Goal: Transaction & Acquisition: Register for event/course

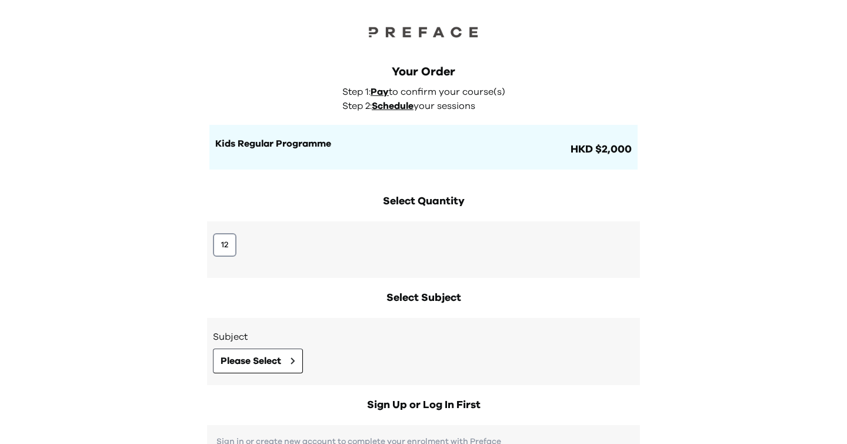
click at [215, 231] on div "12" at bounding box center [423, 249] width 433 height 56
click at [220, 237] on button "12" at bounding box center [225, 245] width 24 height 24
click at [255, 350] on button "Please Select" at bounding box center [258, 360] width 90 height 25
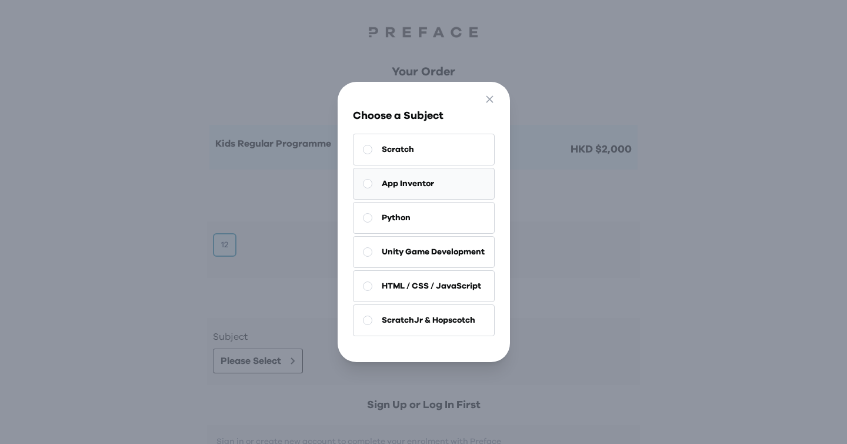
click at [418, 187] on span "App Inventor" at bounding box center [408, 184] width 52 height 12
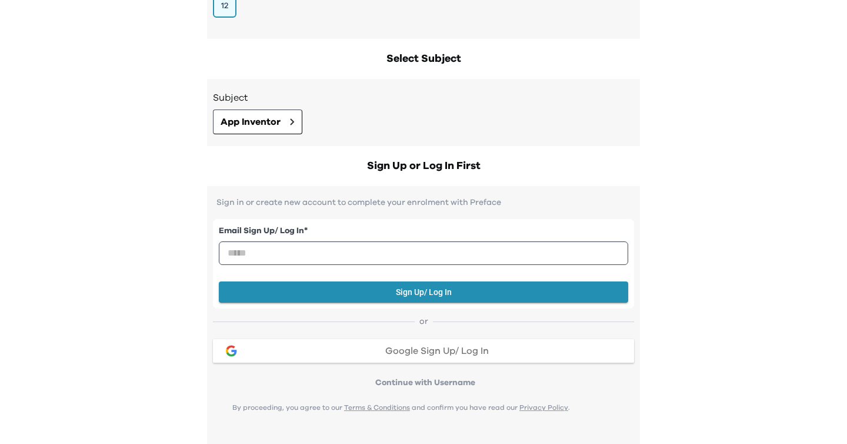
scroll to position [265, 0]
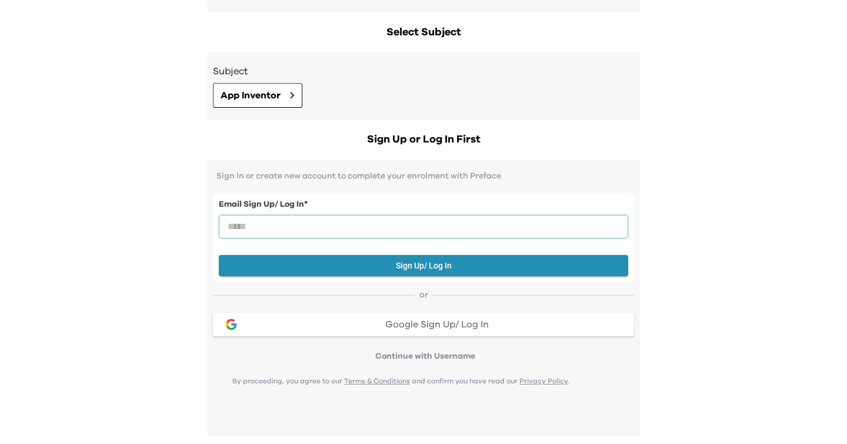
click at [405, 225] on input "email" at bounding box center [423, 227] width 409 height 24
click at [669, 228] on div "Your Order Step 1: Pay to confirm your course(s) Step 2: Schedule your sessions…" at bounding box center [423, 159] width 847 height 848
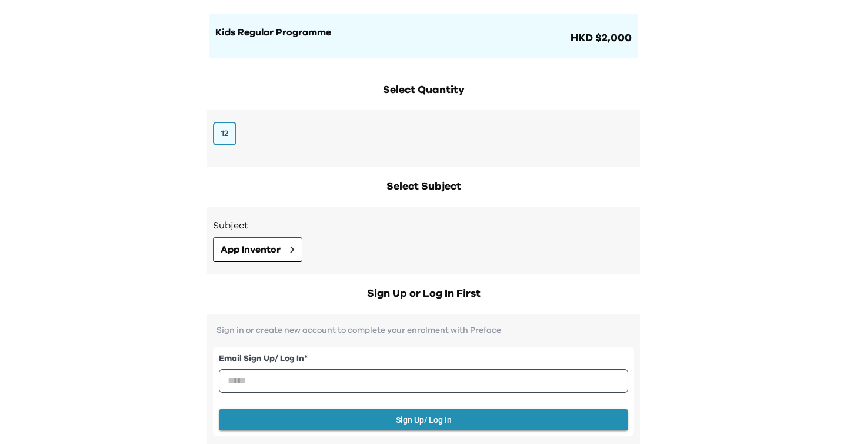
scroll to position [0, 0]
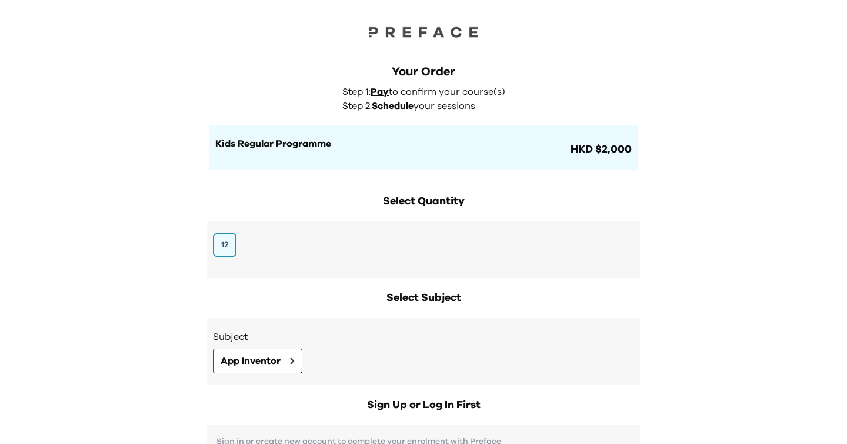
click at [434, 31] on img at bounding box center [424, 32] width 118 height 16
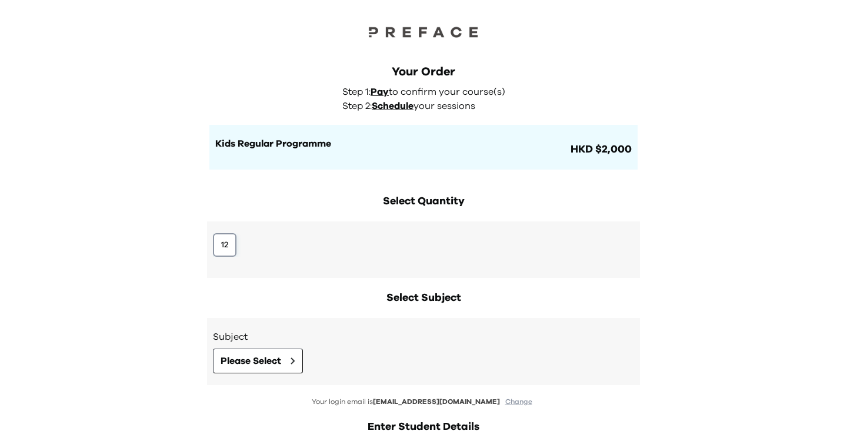
click at [217, 254] on button "12" at bounding box center [225, 245] width 24 height 24
click at [258, 342] on h3 "Subject" at bounding box center [423, 336] width 421 height 14
click at [258, 360] on span "Please Select" at bounding box center [251, 361] width 61 height 14
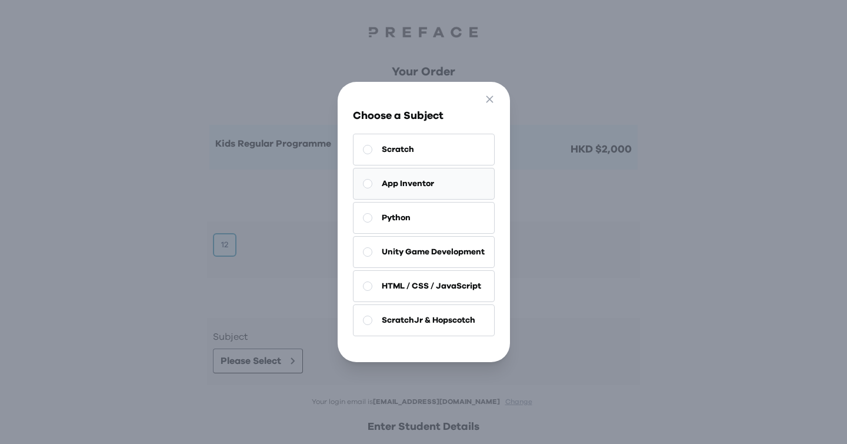
click at [429, 184] on span "App Inventor" at bounding box center [408, 184] width 52 height 12
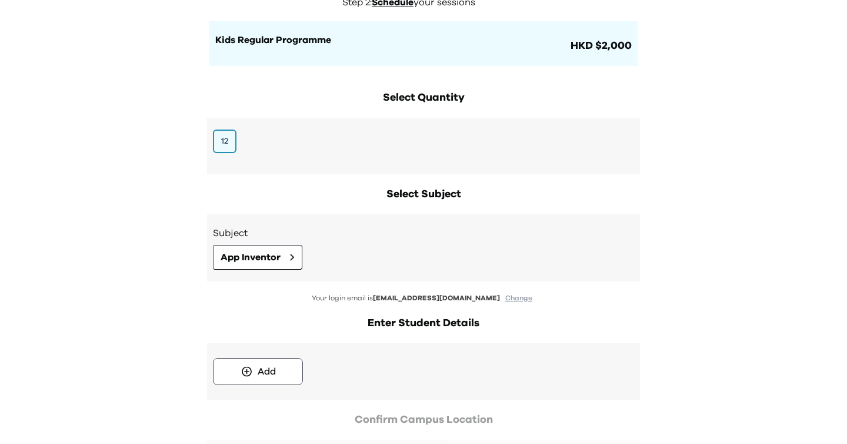
scroll to position [204, 0]
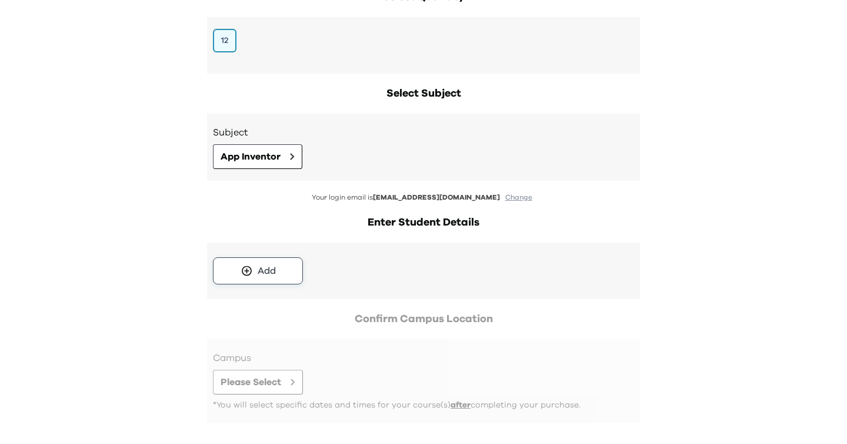
click at [278, 278] on button "Add" at bounding box center [258, 270] width 90 height 27
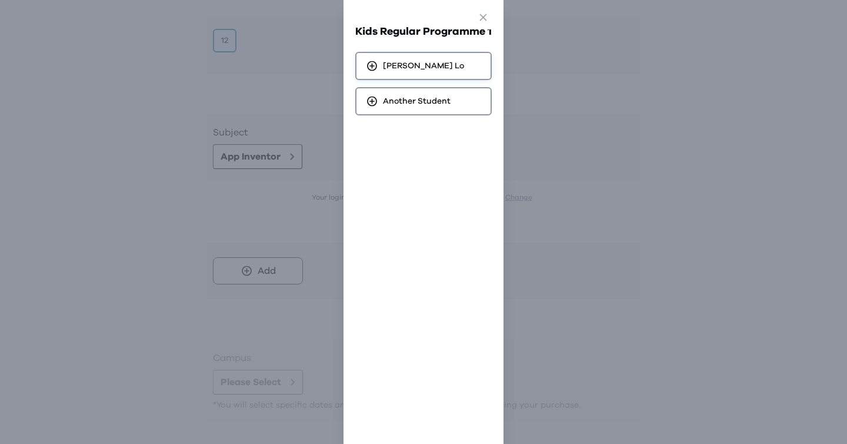
click at [464, 65] on div "[PERSON_NAME]" at bounding box center [423, 66] width 136 height 28
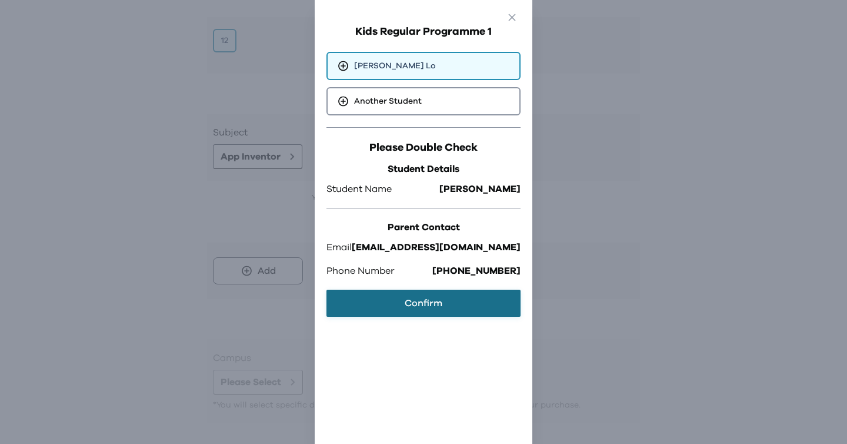
click at [418, 294] on button "Confirm" at bounding box center [424, 302] width 194 height 27
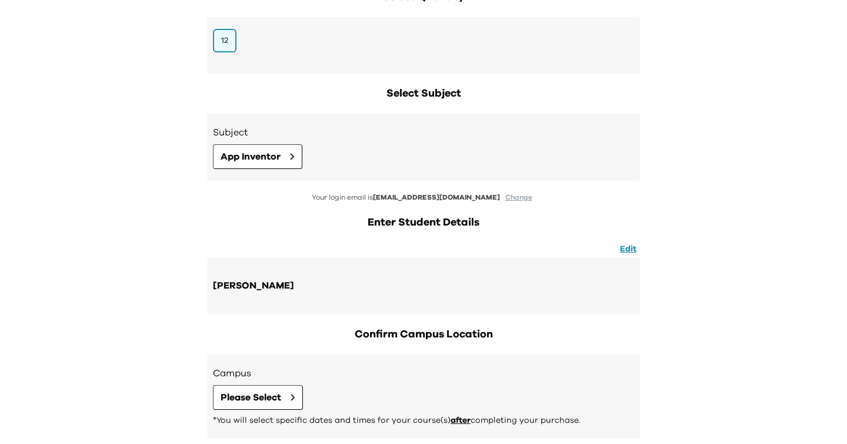
scroll to position [272, 0]
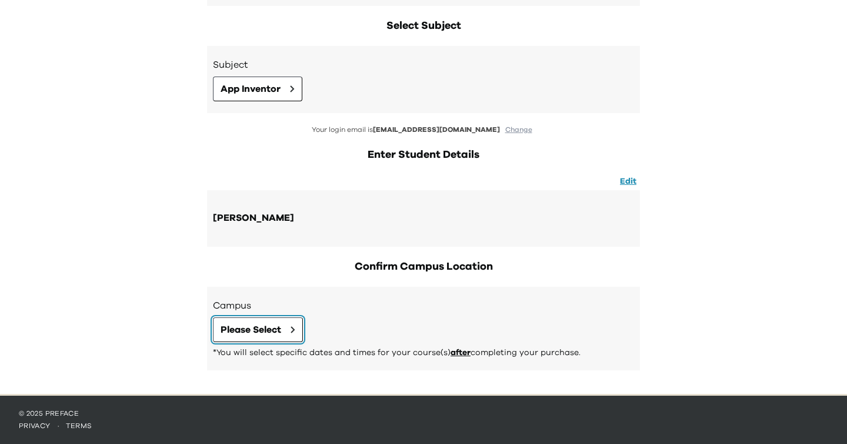
click at [258, 327] on span "Please Select" at bounding box center [251, 329] width 61 height 14
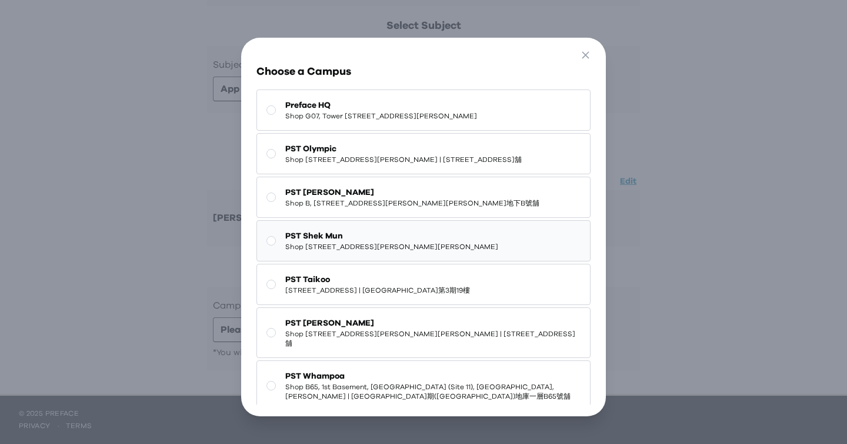
click at [428, 251] on span "Shop [STREET_ADDRESS][PERSON_NAME][PERSON_NAME]" at bounding box center [391, 246] width 213 height 9
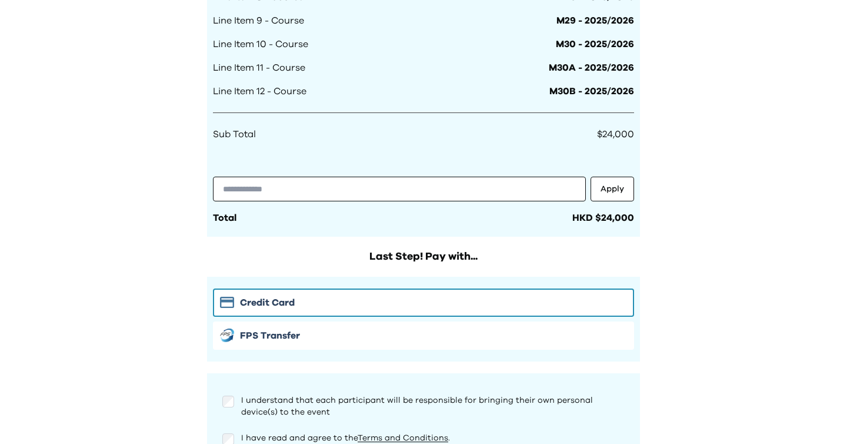
scroll to position [976, 0]
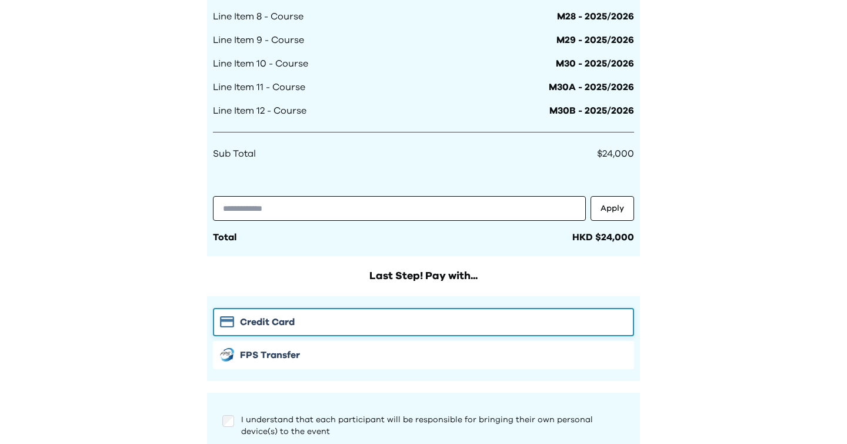
click at [481, 318] on div "Credit Card" at bounding box center [423, 322] width 407 height 14
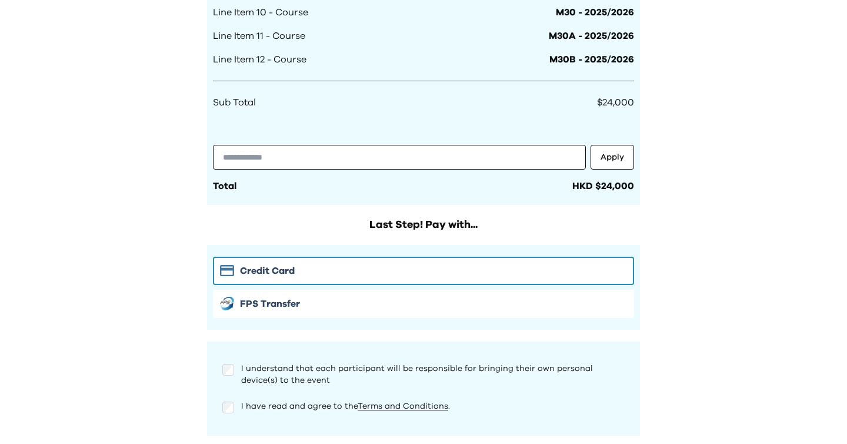
scroll to position [1028, 0]
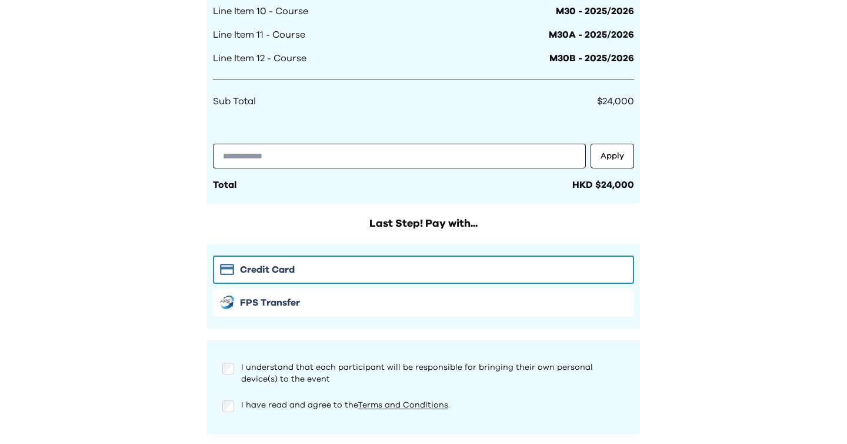
click at [234, 370] on div "I understand that each participant will be responsible for bringing their own p…" at bounding box center [423, 373] width 402 height 24
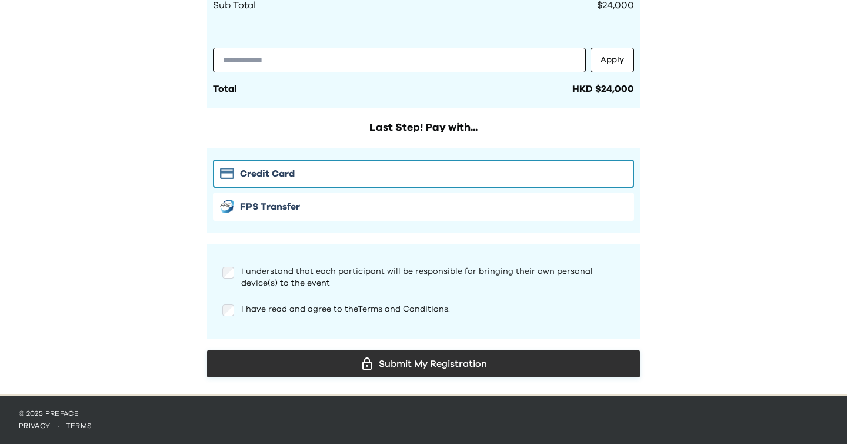
click at [503, 371] on div "Submit My Registration" at bounding box center [424, 364] width 414 height 18
